Goal: Information Seeking & Learning: Learn about a topic

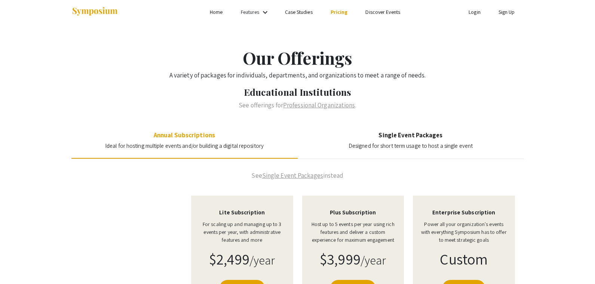
scroll to position [10, 0]
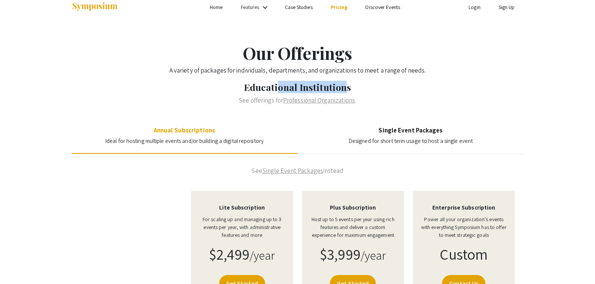
drag, startPoint x: 327, startPoint y: 92, endPoint x: 340, endPoint y: 89, distance: 13.0
click at [338, 89] on h3 "Educational Institutions" at bounding box center [297, 87] width 595 height 11
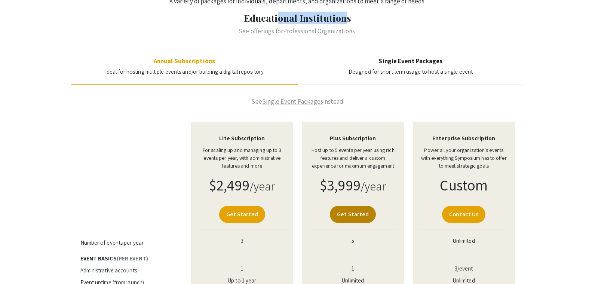
scroll to position [92, 0]
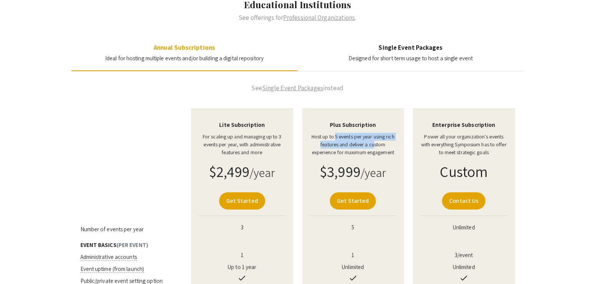
drag, startPoint x: 334, startPoint y: 137, endPoint x: 371, endPoint y: 142, distance: 37.3
click at [371, 142] on p "Host up to 5 events per year using rich features and deliver a custom experienc…" at bounding box center [353, 145] width 87 height 24
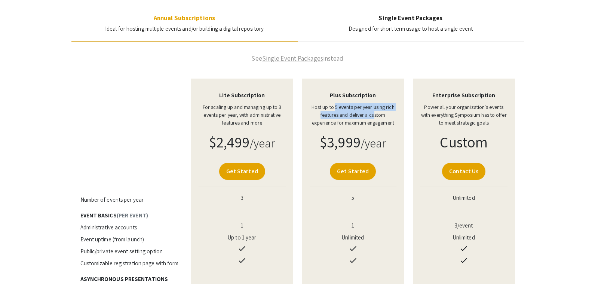
scroll to position [117, 0]
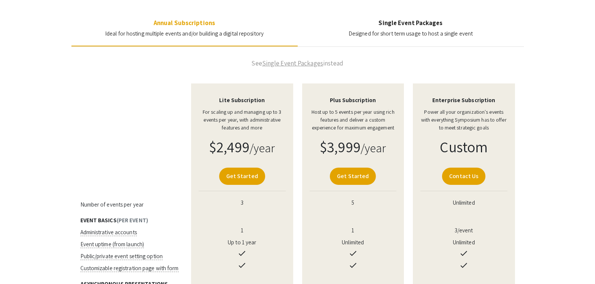
click at [309, 62] on link "Single Event Packages" at bounding box center [292, 63] width 61 height 8
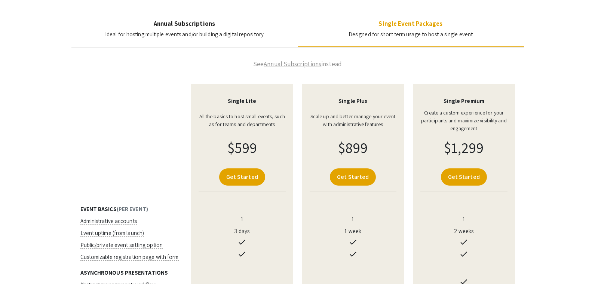
scroll to position [107, 0]
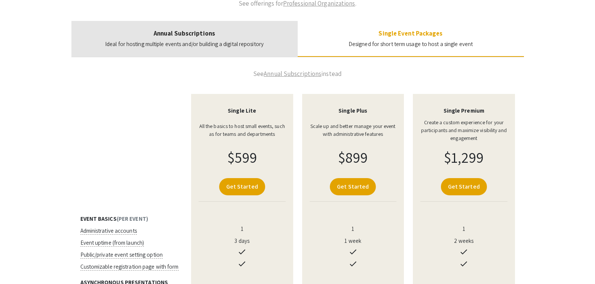
click at [233, 37] on section "Annual Subscriptions Ideal for hosting multiple events and/or building a digita…" at bounding box center [184, 39] width 159 height 19
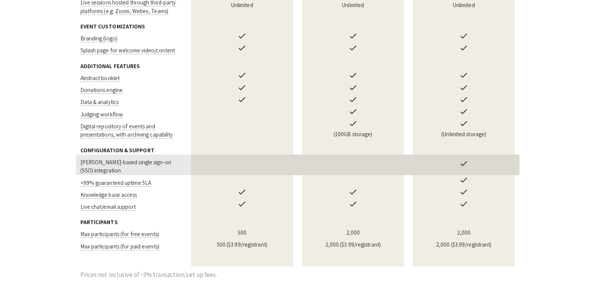
scroll to position [670, 0]
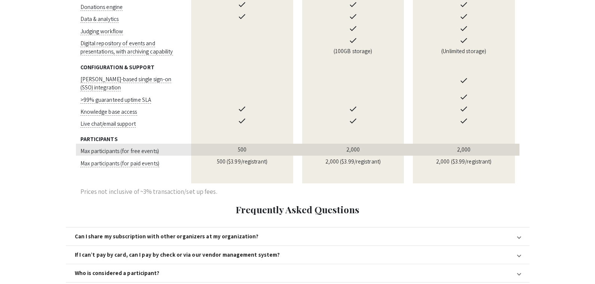
drag, startPoint x: 356, startPoint y: 134, endPoint x: 361, endPoint y: 133, distance: 4.9
click at [357, 144] on td "2,000" at bounding box center [353, 150] width 111 height 12
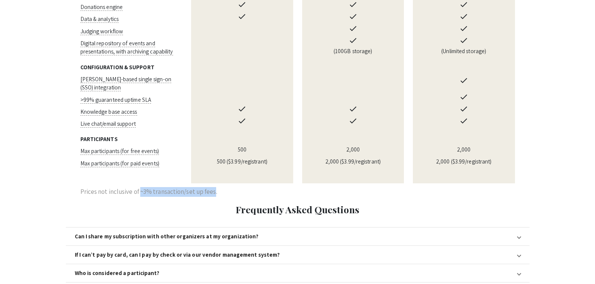
drag, startPoint x: 140, startPoint y: 177, endPoint x: 212, endPoint y: 178, distance: 72.2
click at [212, 187] on p "Prices not inclusive of ~3% transaction/set up fees." at bounding box center [148, 192] width 137 height 10
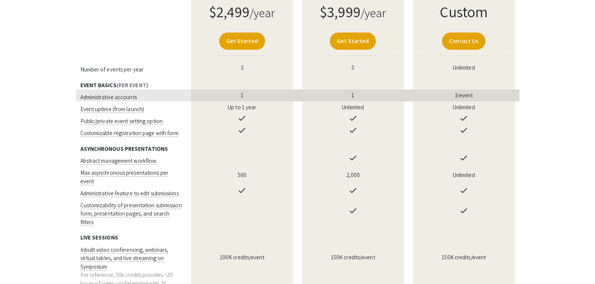
scroll to position [179, 0]
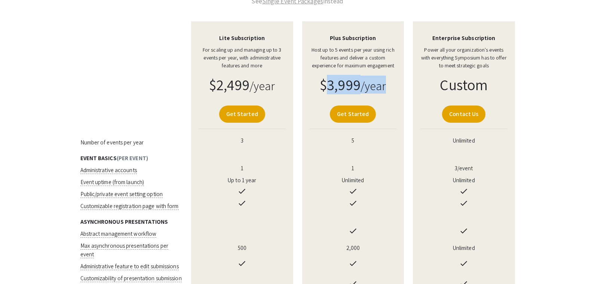
drag, startPoint x: 324, startPoint y: 87, endPoint x: 394, endPoint y: 94, distance: 70.2
click at [396, 87] on td "$3,999 /year" at bounding box center [353, 86] width 111 height 21
